Goal: Transaction & Acquisition: Subscribe to service/newsletter

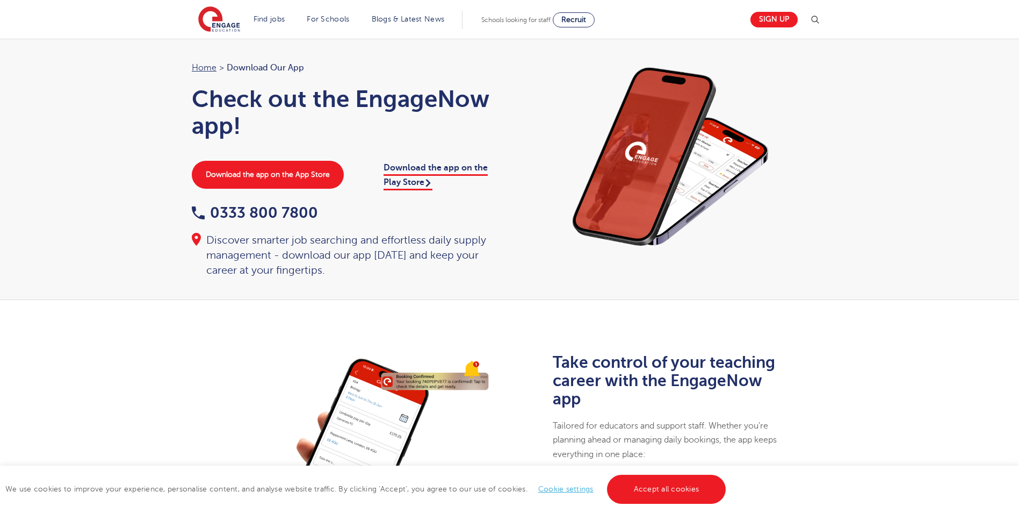
click at [580, 491] on link "Cookie settings" at bounding box center [565, 489] width 55 height 8
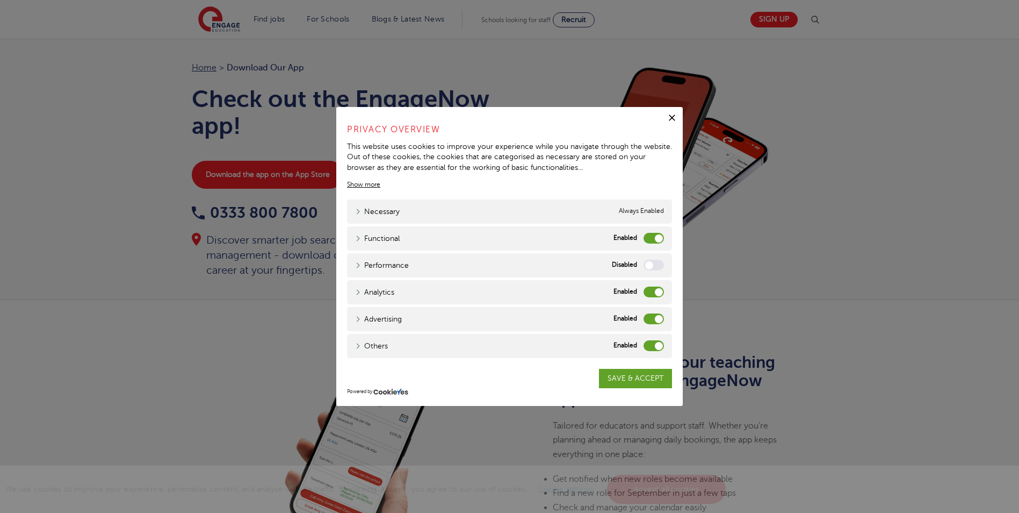
click at [651, 316] on label "Advertising" at bounding box center [654, 318] width 20 height 11
click at [0, 0] on input "Advertising" at bounding box center [0, 0] width 0 height 0
click at [648, 350] on div "Others" at bounding box center [654, 345] width 20 height 11
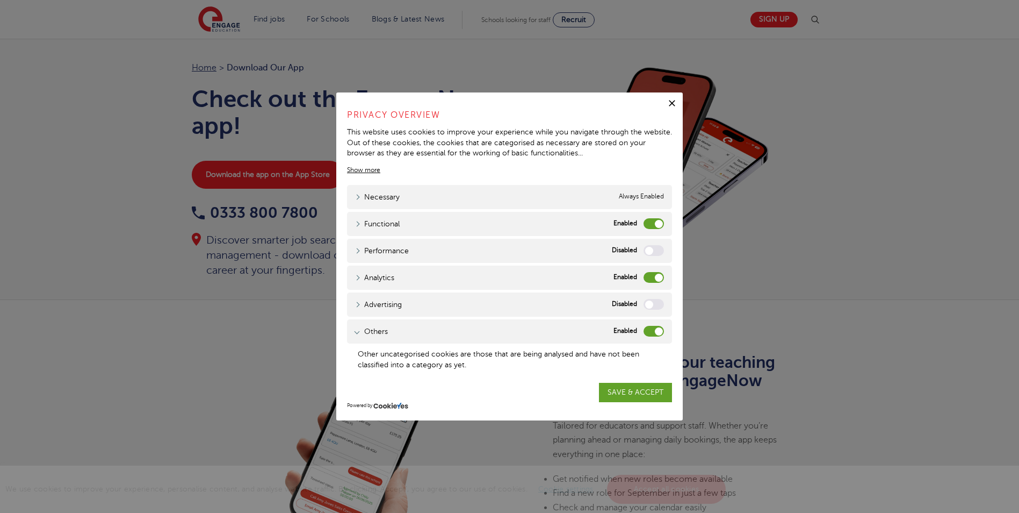
click at [644, 328] on label "Others" at bounding box center [654, 331] width 20 height 11
click at [0, 0] on input "Others" at bounding box center [0, 0] width 0 height 0
click at [641, 393] on link "SAVE & ACCEPT" at bounding box center [635, 392] width 73 height 19
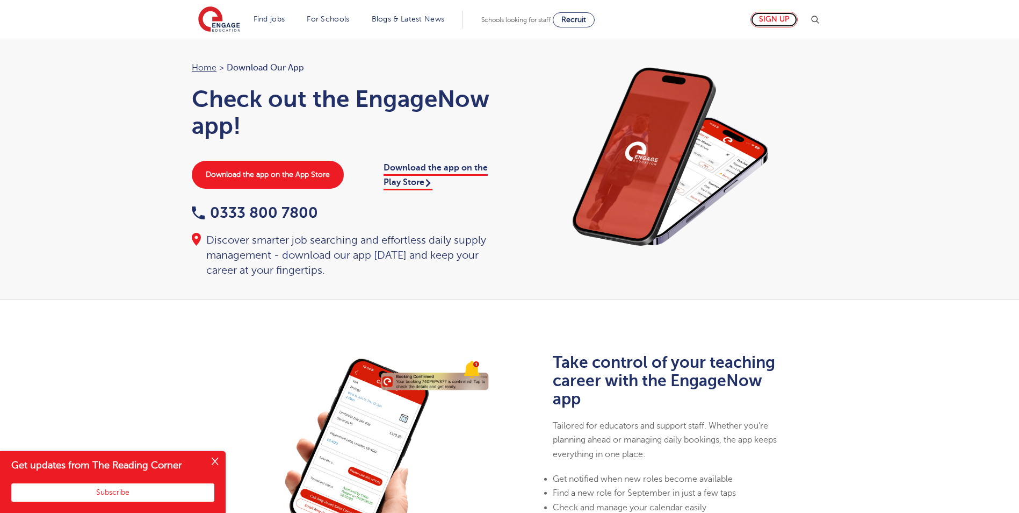
click at [775, 23] on link "Sign up" at bounding box center [774, 20] width 47 height 16
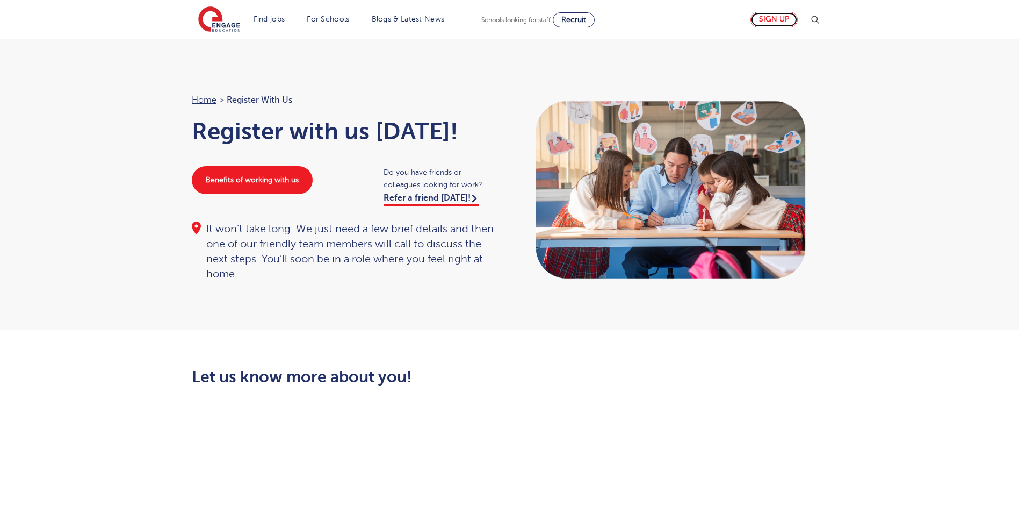
click at [783, 24] on link "Sign up" at bounding box center [774, 20] width 47 height 16
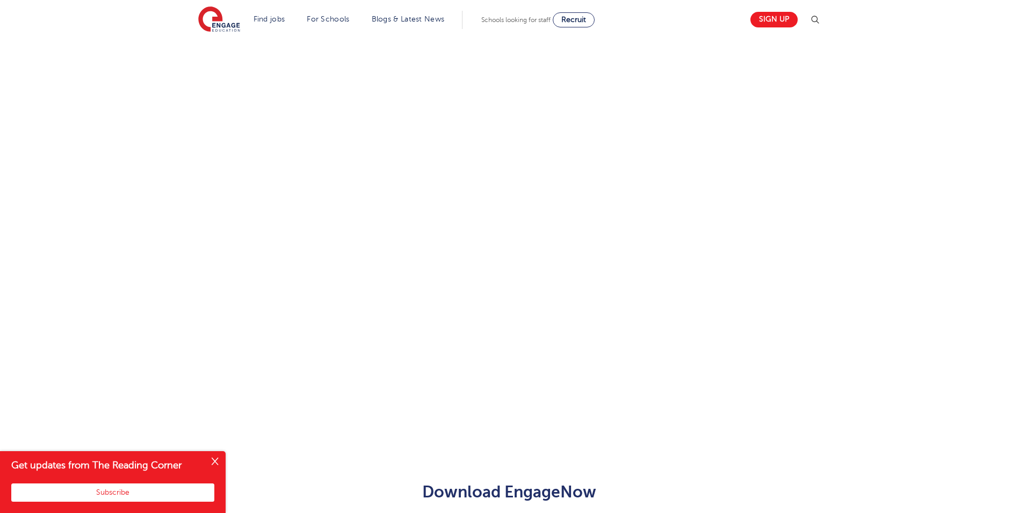
scroll to position [397, 0]
